Goal: Information Seeking & Learning: Find specific fact

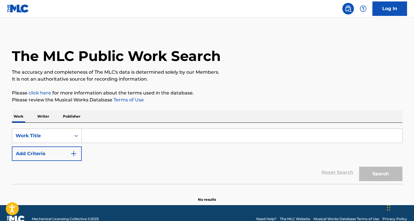
click at [105, 135] on input "Search Form" at bounding box center [242, 136] width 320 height 14
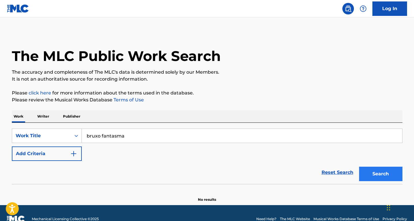
type input "bruxo fantasma"
click at [373, 174] on button "Search" at bounding box center [380, 174] width 43 height 14
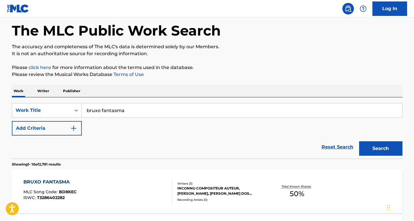
scroll to position [58, 0]
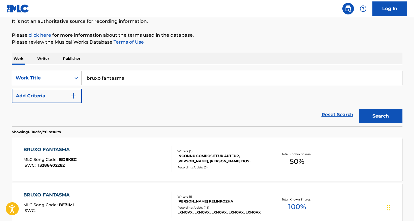
click at [106, 154] on div "BRUXO FANTASMA MLC Song Code : BD8KEC ISWC : T3286402282" at bounding box center [97, 159] width 148 height 26
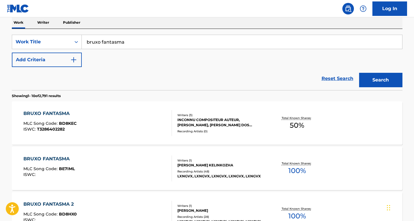
scroll to position [115, 0]
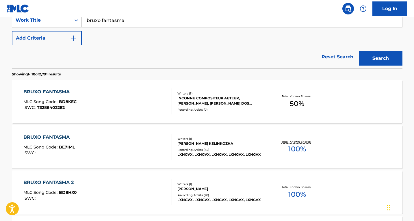
click at [139, 145] on div "BRUXO FANTASMA MLC Song Code : BE7IML ISWC :" at bounding box center [97, 147] width 148 height 26
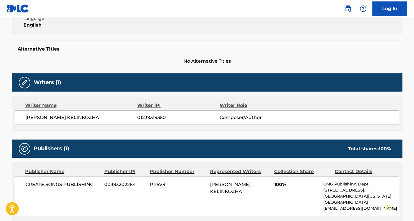
scroll to position [231, 0]
